Goal: Task Accomplishment & Management: Complete application form

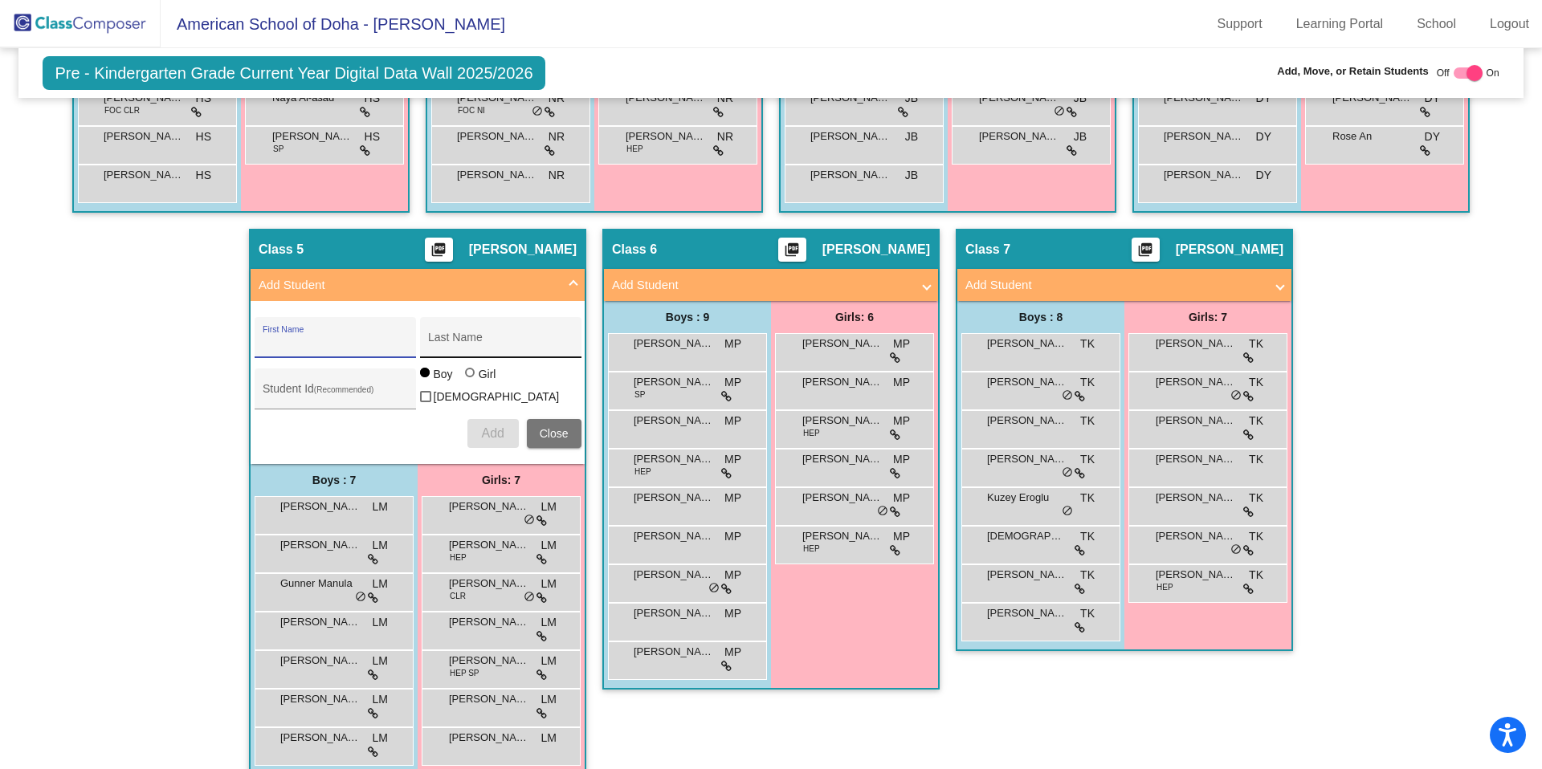
scroll to position [712, 0]
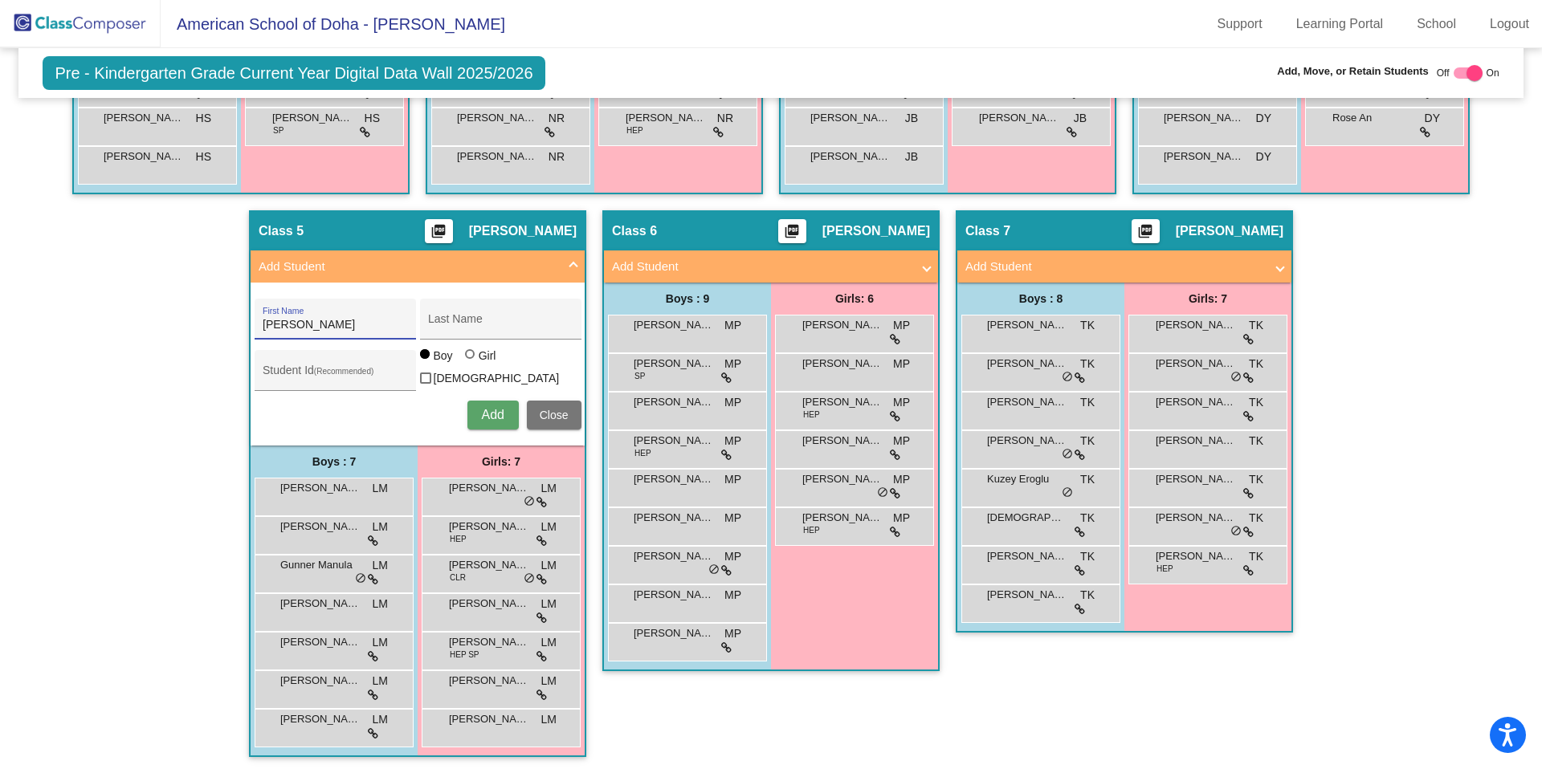
type input "[PERSON_NAME]"
type input "Al Sowaidi"
click at [319, 372] on input "Student Id (Recommended)" at bounding box center [335, 376] width 145 height 13
type input "19651"
click at [465, 359] on div at bounding box center [470, 354] width 10 height 10
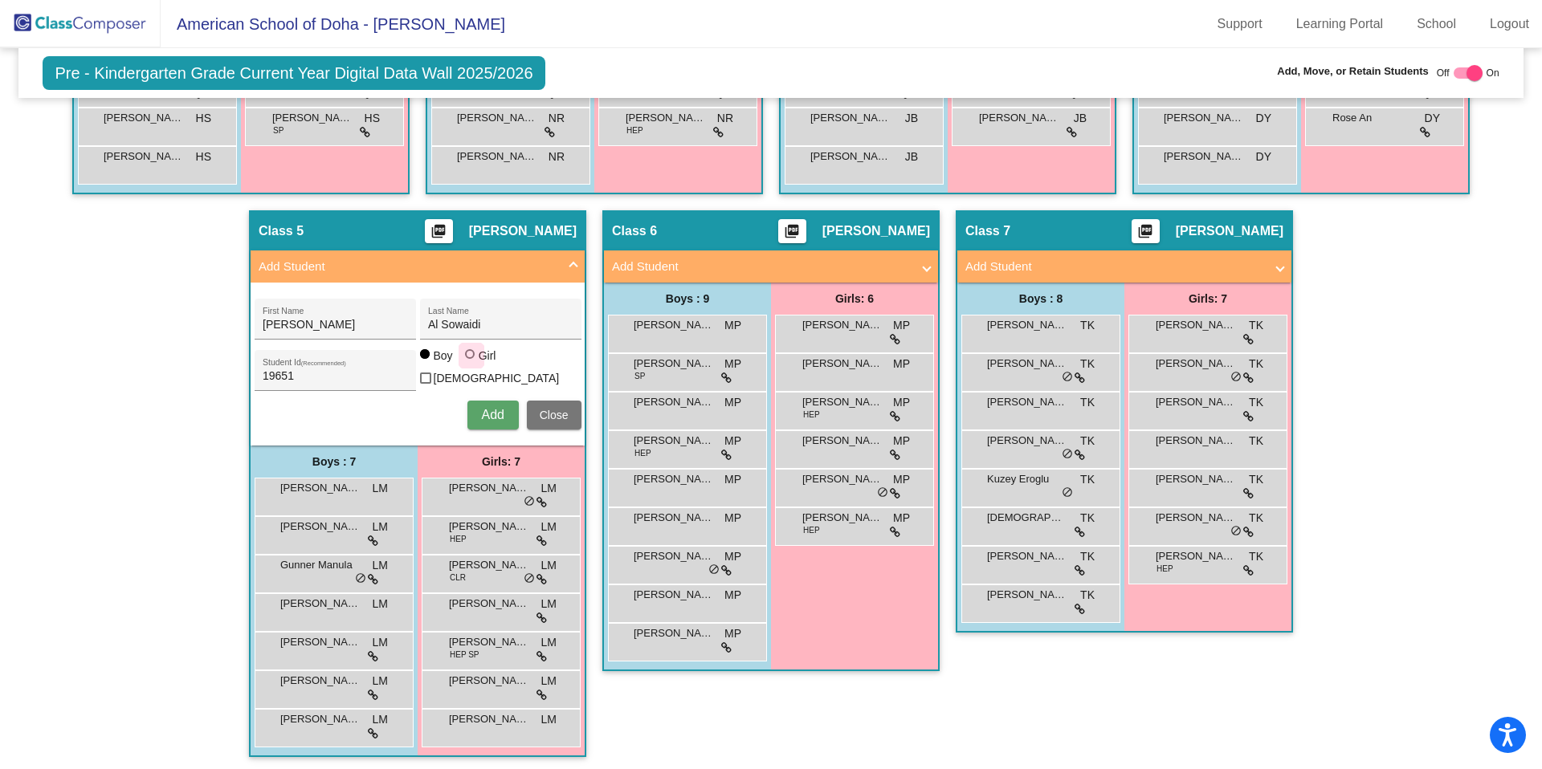
click at [471, 363] on input "Girl" at bounding box center [471, 362] width 1 height 1
radio input "true"
click at [486, 421] on button "Add" at bounding box center [492, 415] width 51 height 29
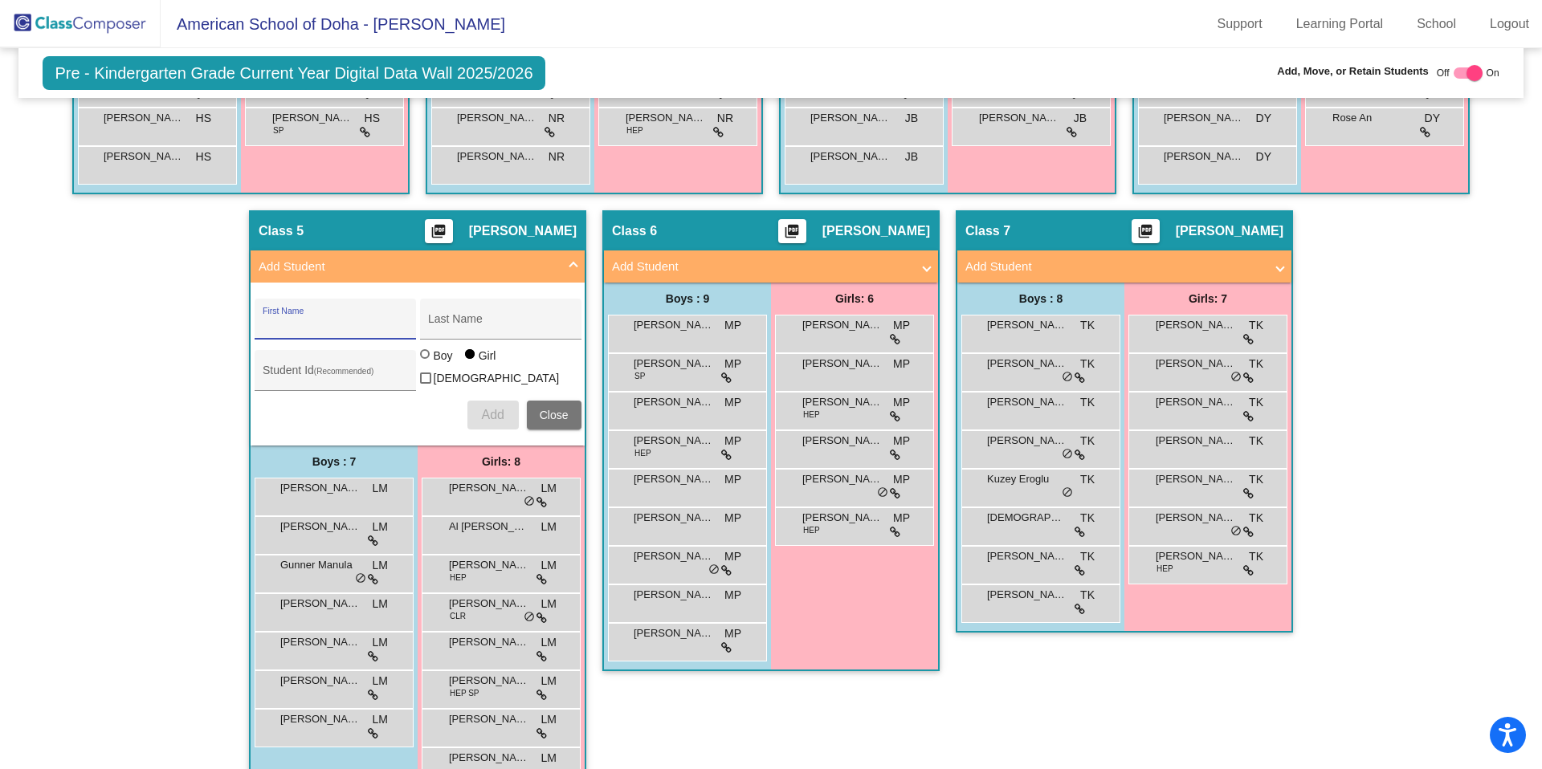
click at [570, 264] on span at bounding box center [573, 267] width 6 height 18
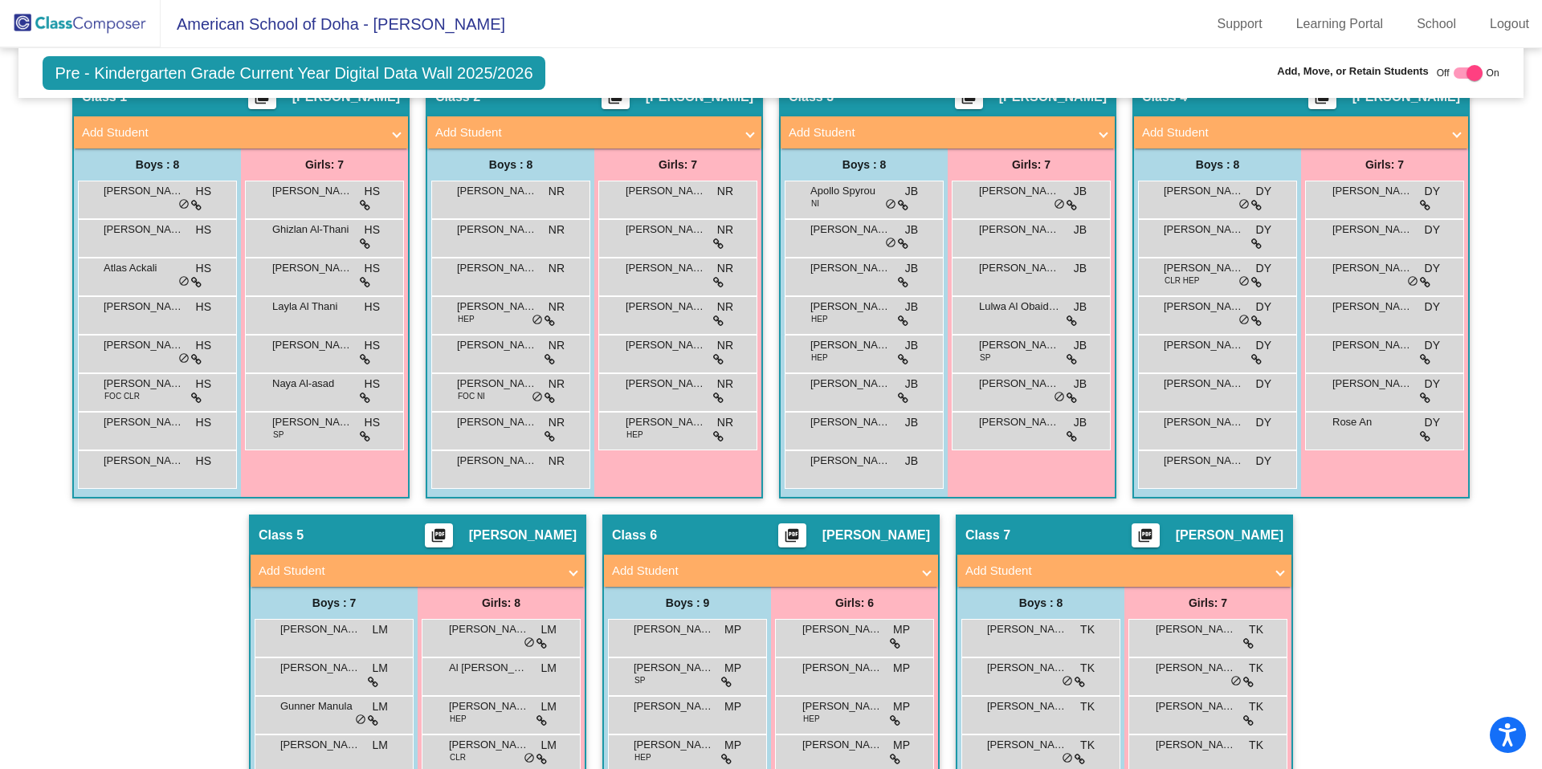
scroll to position [0, 0]
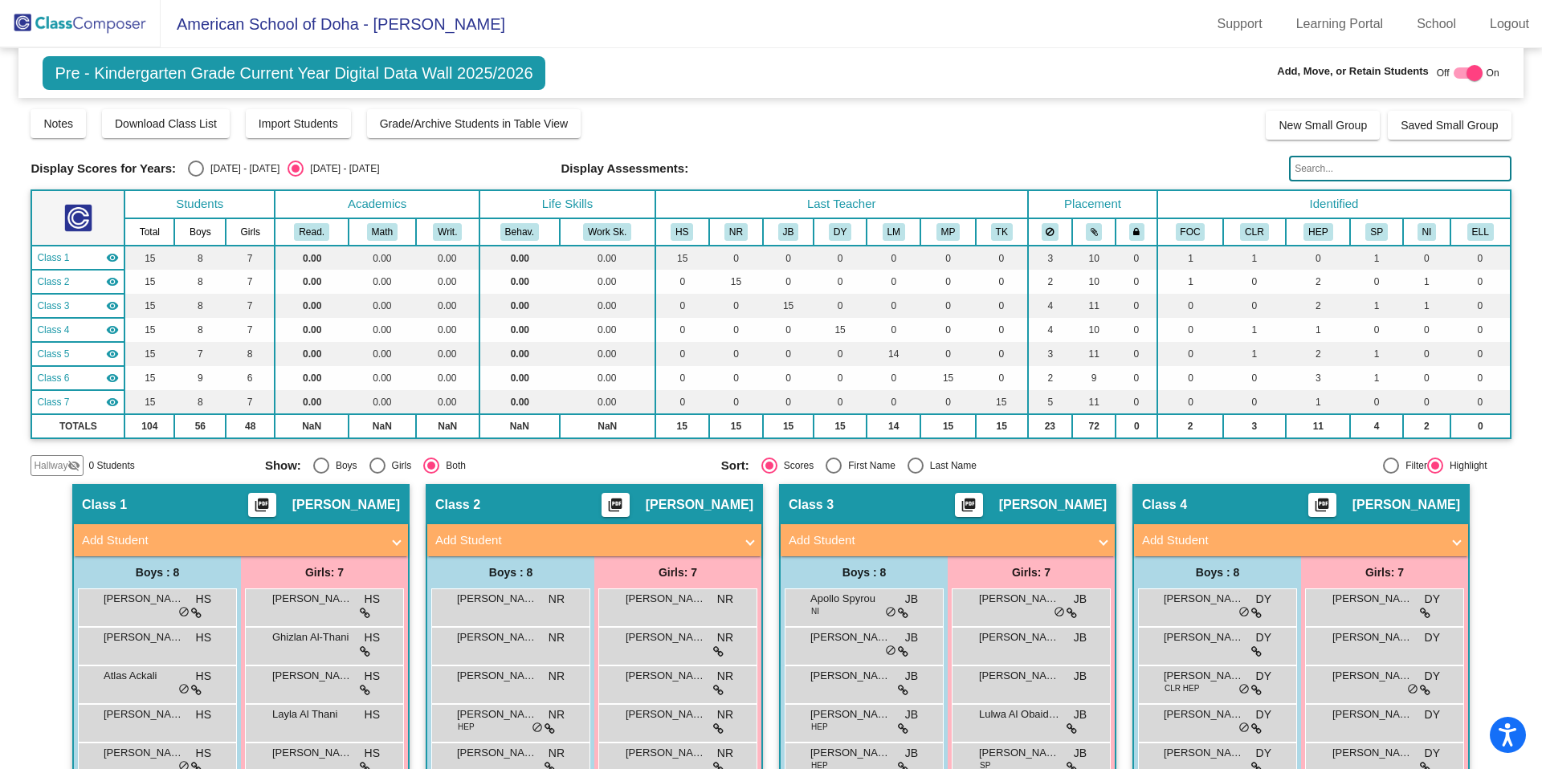
click at [59, 22] on img at bounding box center [80, 23] width 161 height 47
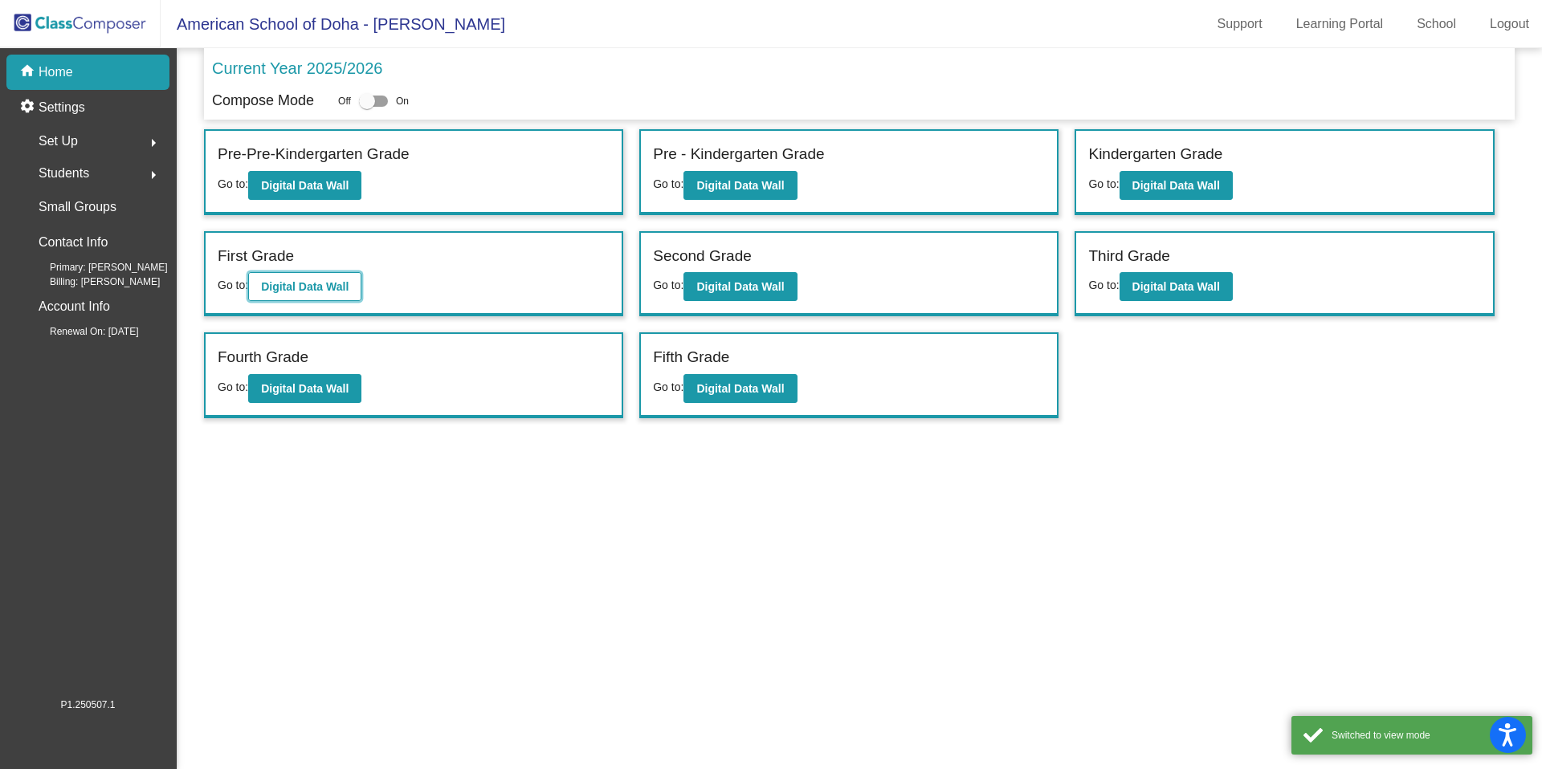
click at [347, 298] on button "Digital Data Wall" at bounding box center [304, 286] width 113 height 29
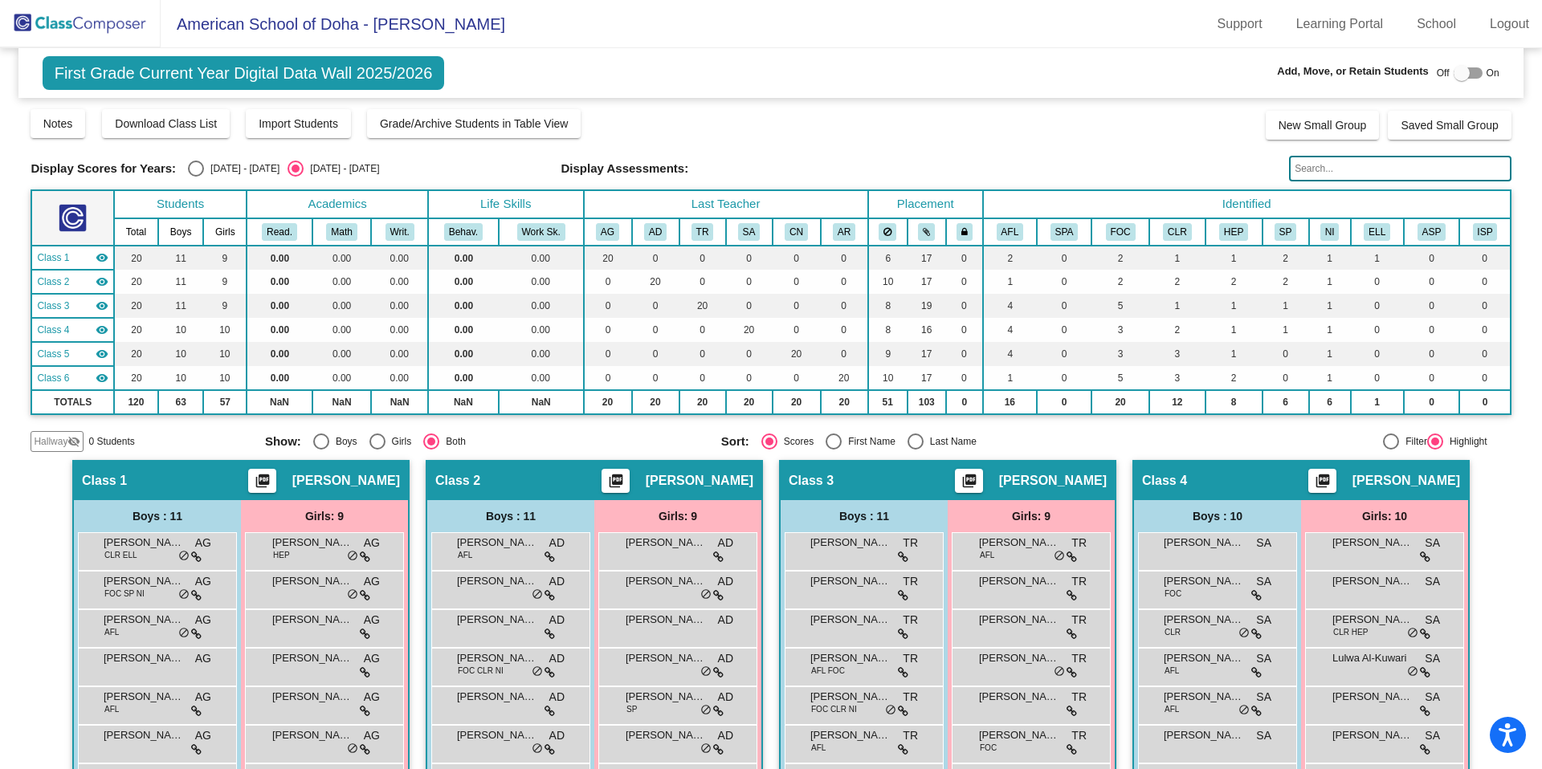
click at [121, 31] on img at bounding box center [80, 23] width 161 height 47
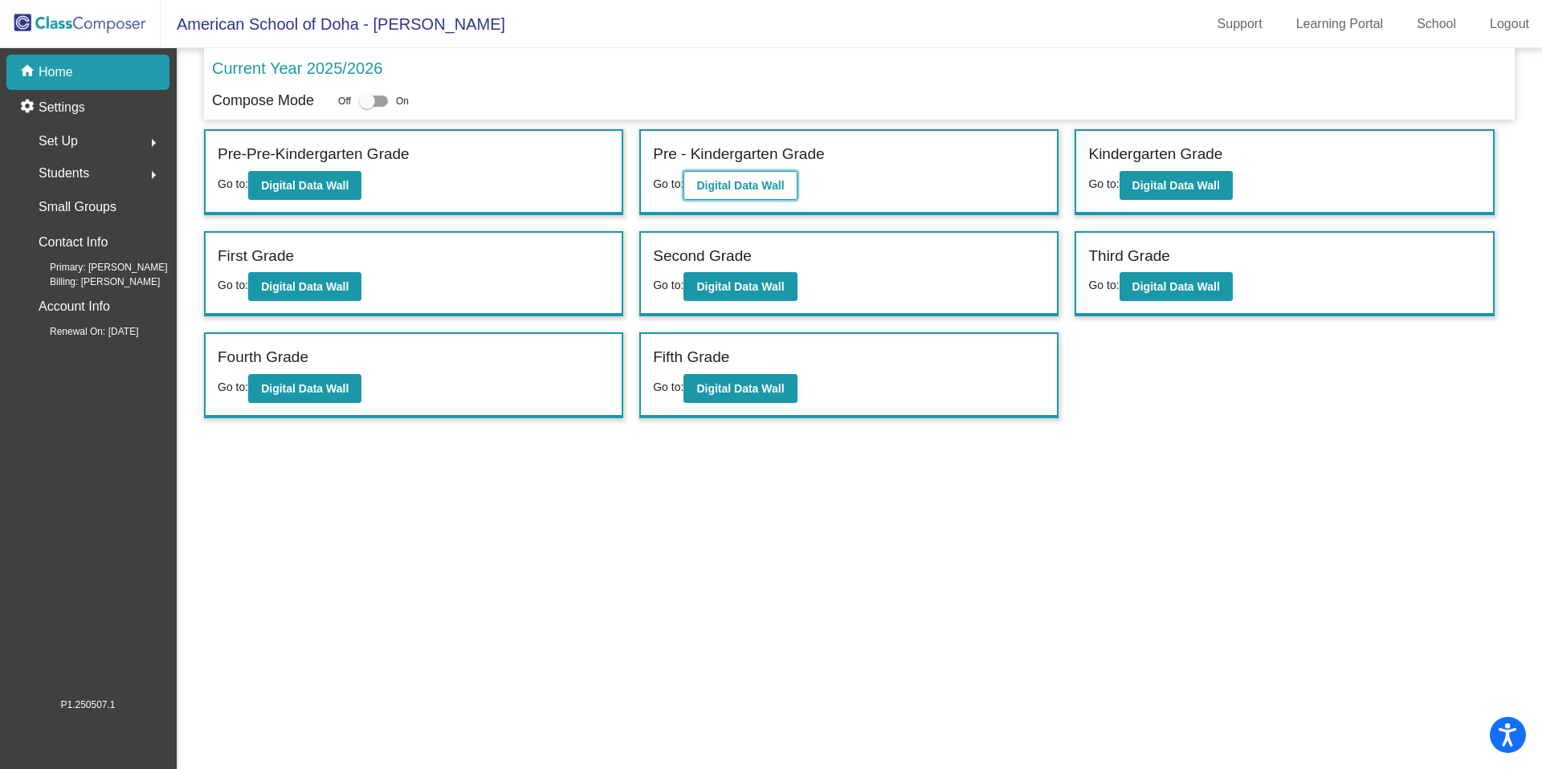
click at [775, 182] on b "Digital Data Wall" at bounding box center [740, 185] width 88 height 13
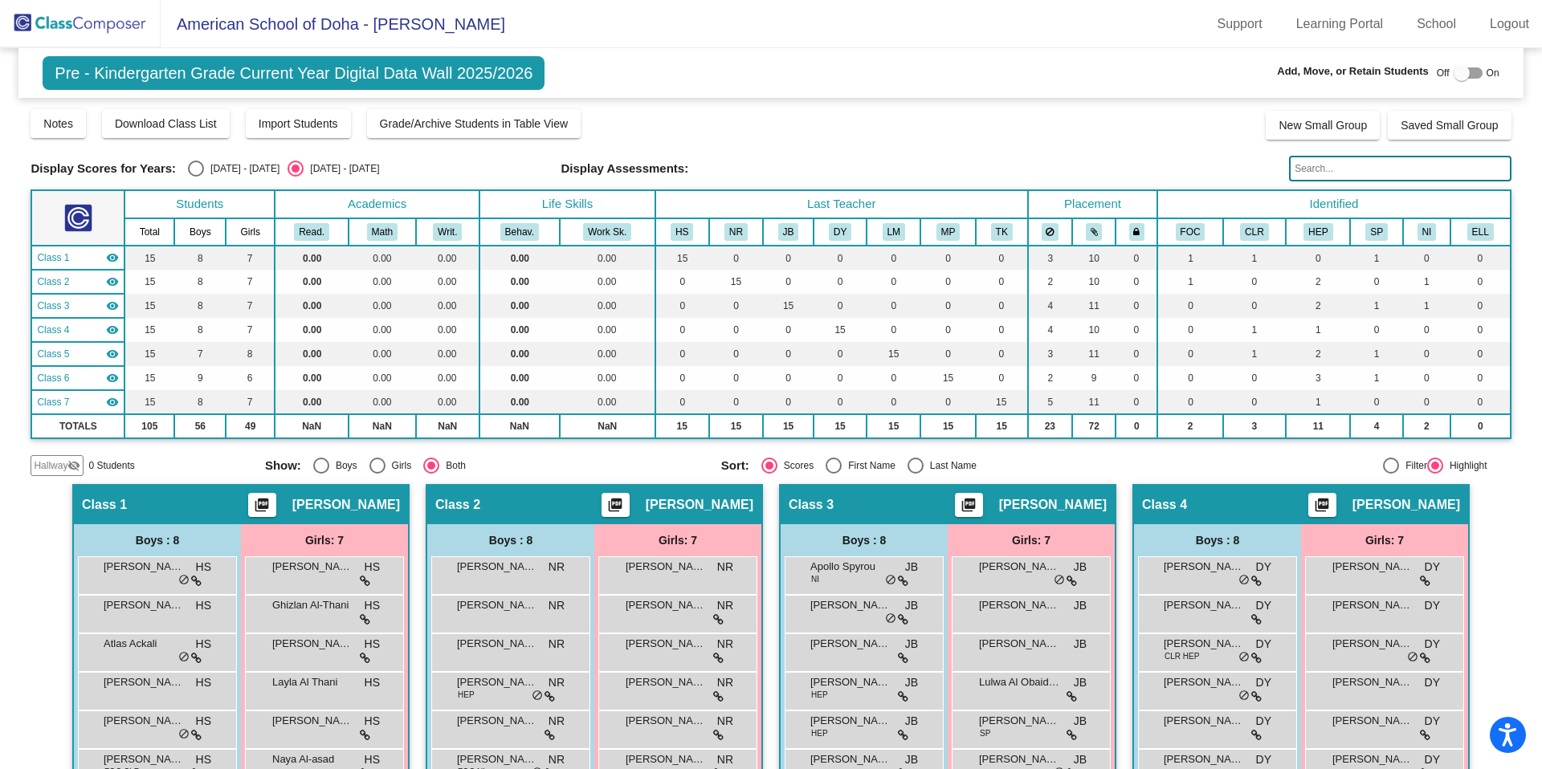
click at [1334, 174] on input "text" at bounding box center [1400, 169] width 222 height 26
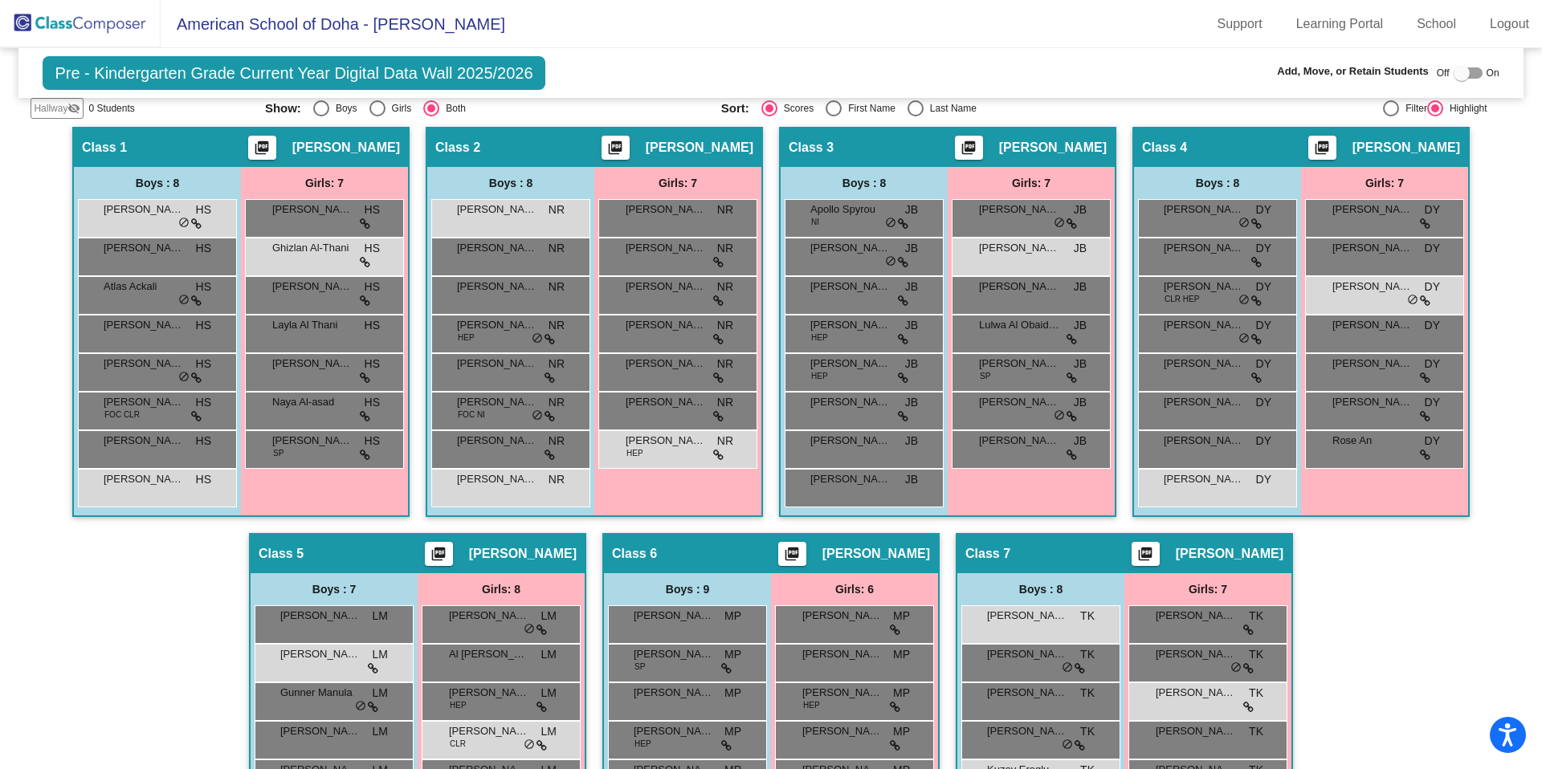
scroll to position [359, 0]
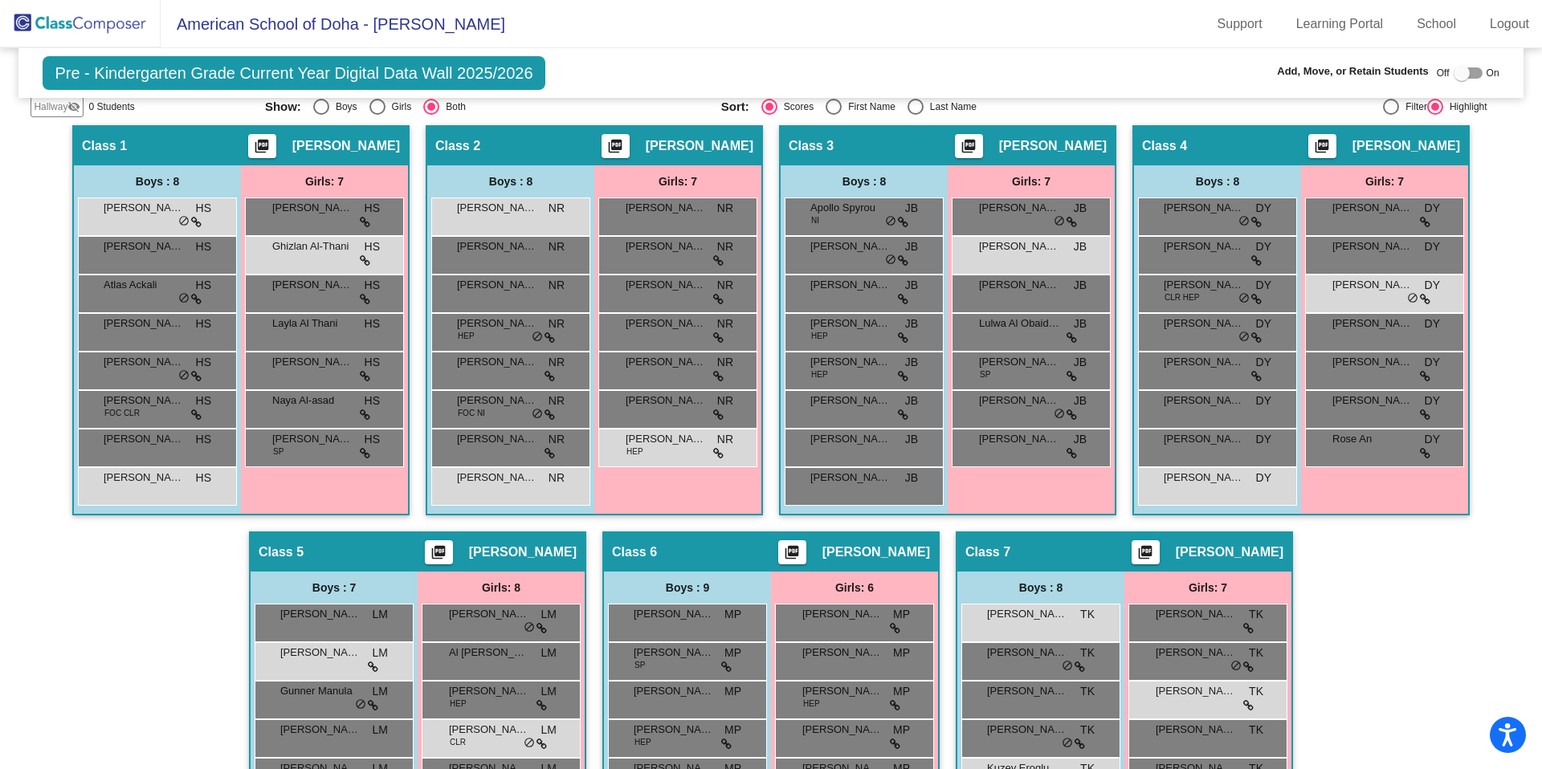
type input "z"
